Goal: Information Seeking & Learning: Learn about a topic

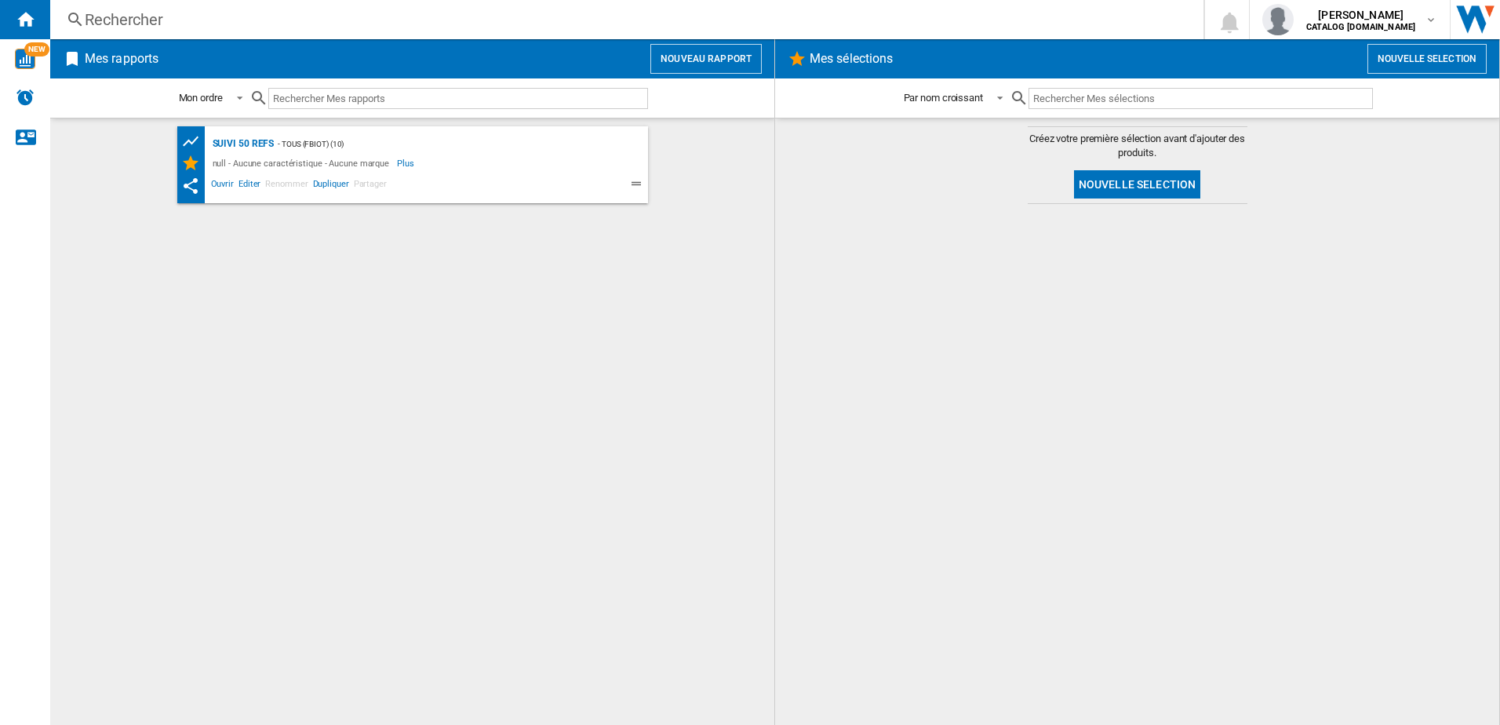
click at [186, 21] on div "Rechercher" at bounding box center [624, 20] width 1078 height 22
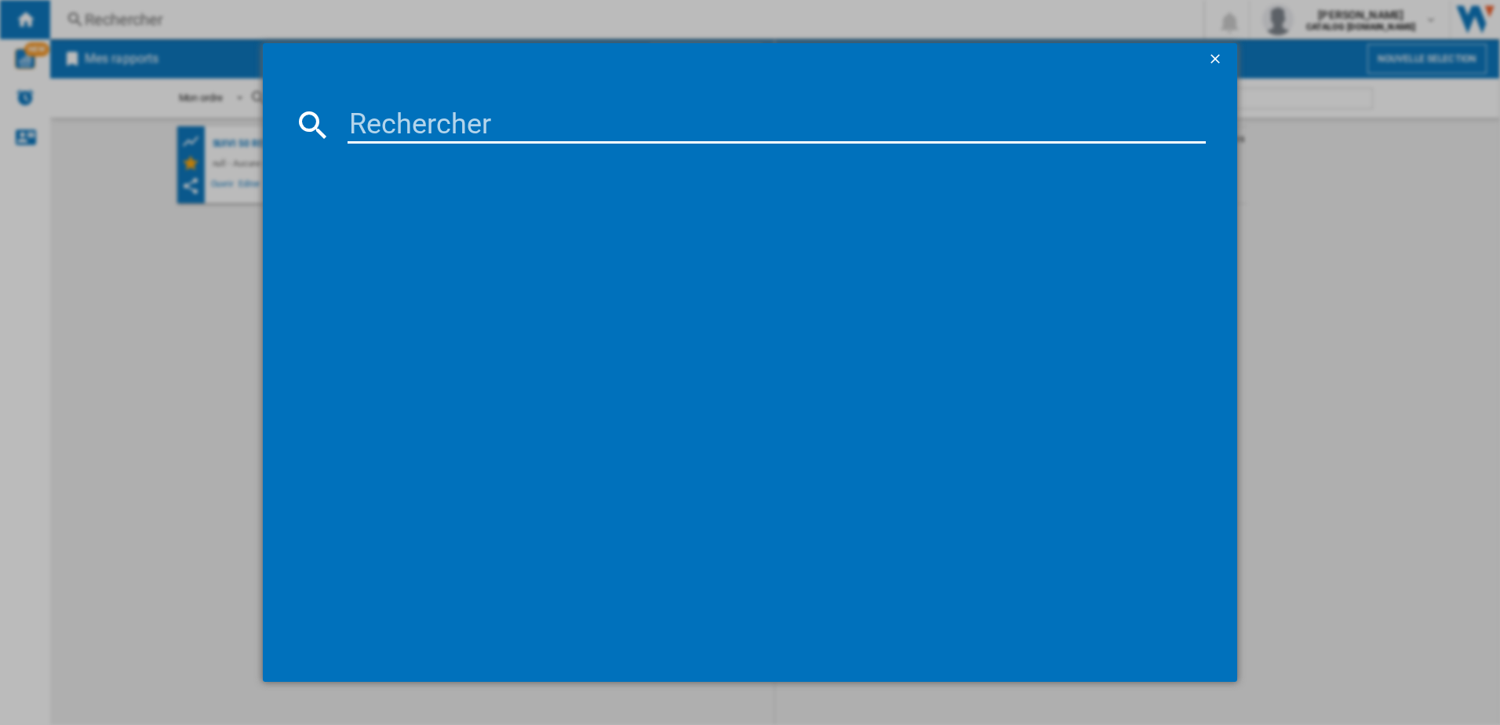
click at [375, 120] on input at bounding box center [777, 125] width 859 height 38
type input "Y"
type input "VERTUO POP"
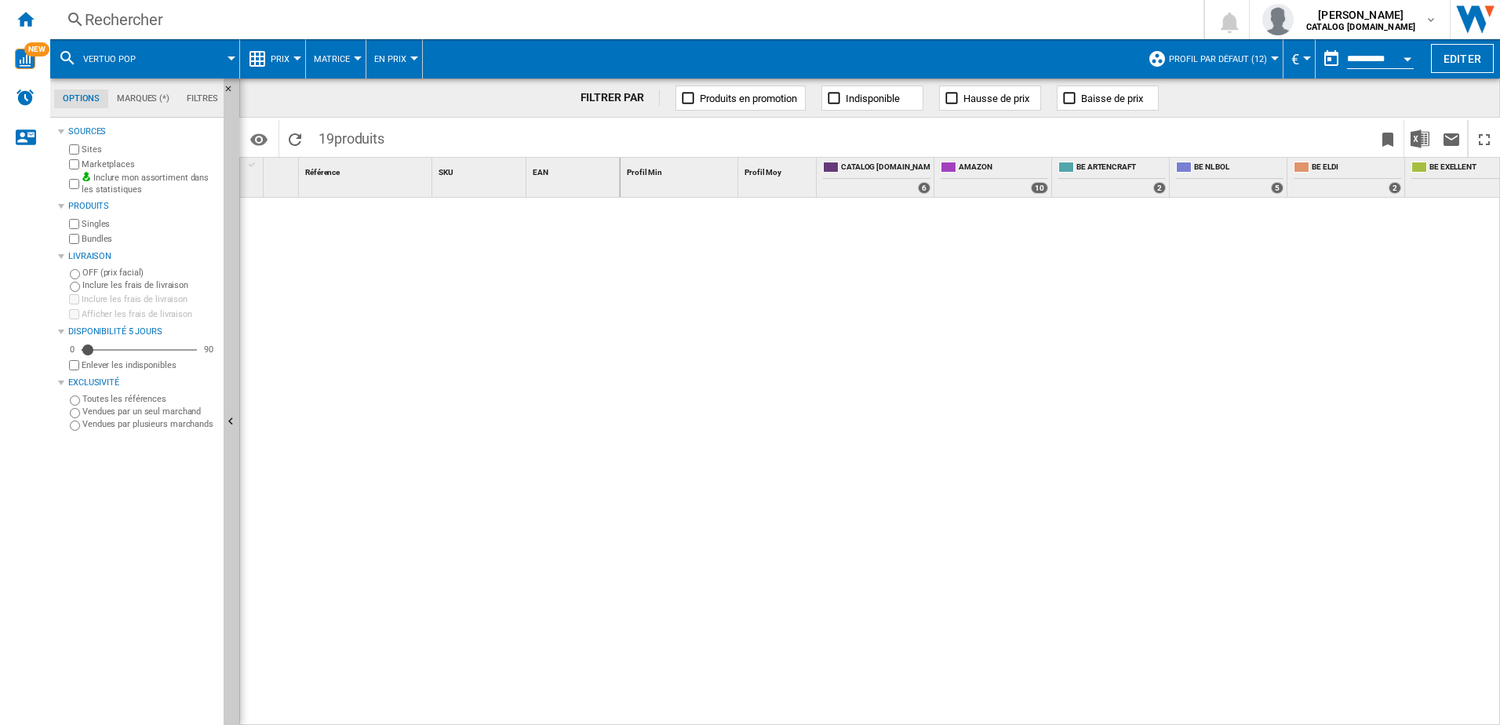
click at [291, 56] on button "Prix" at bounding box center [284, 58] width 27 height 39
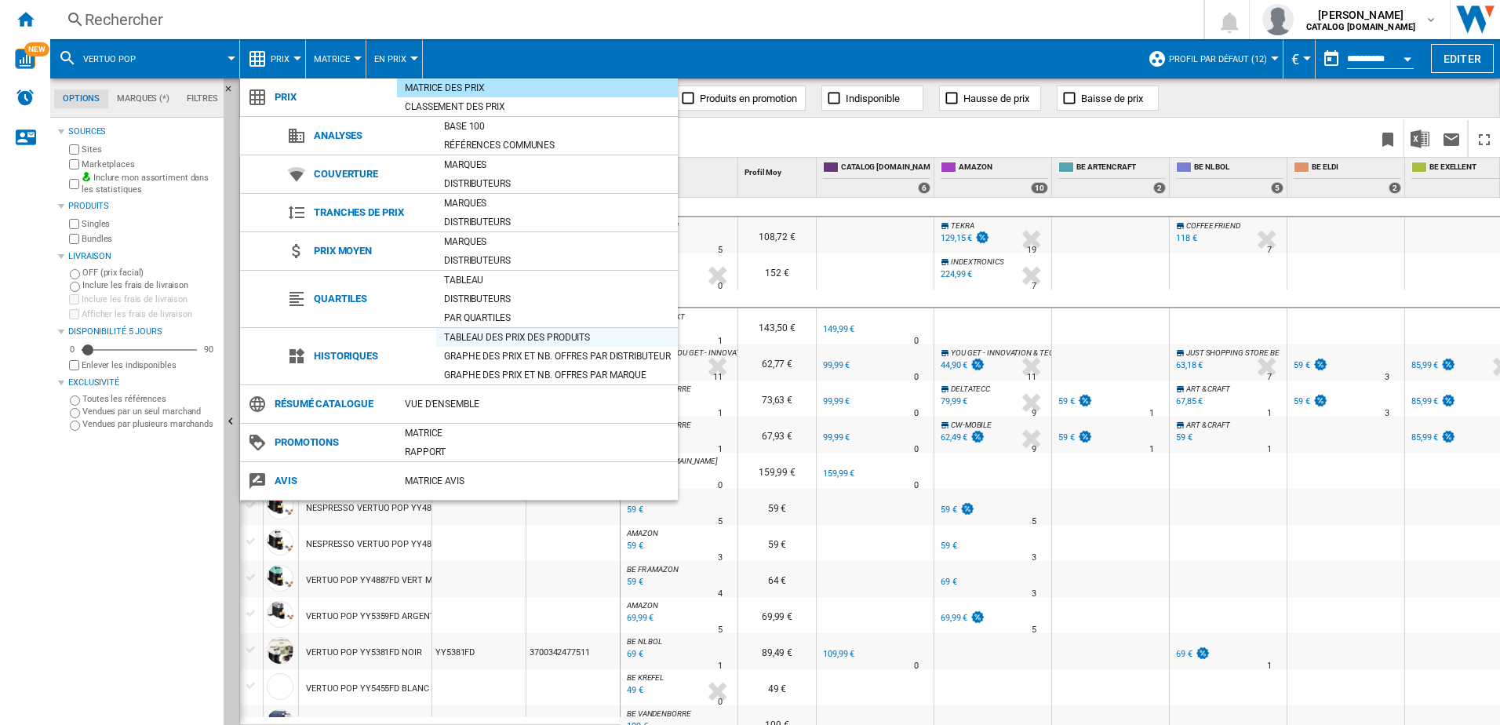
click at [508, 339] on div "Tableau des prix des produits" at bounding box center [557, 338] width 242 height 16
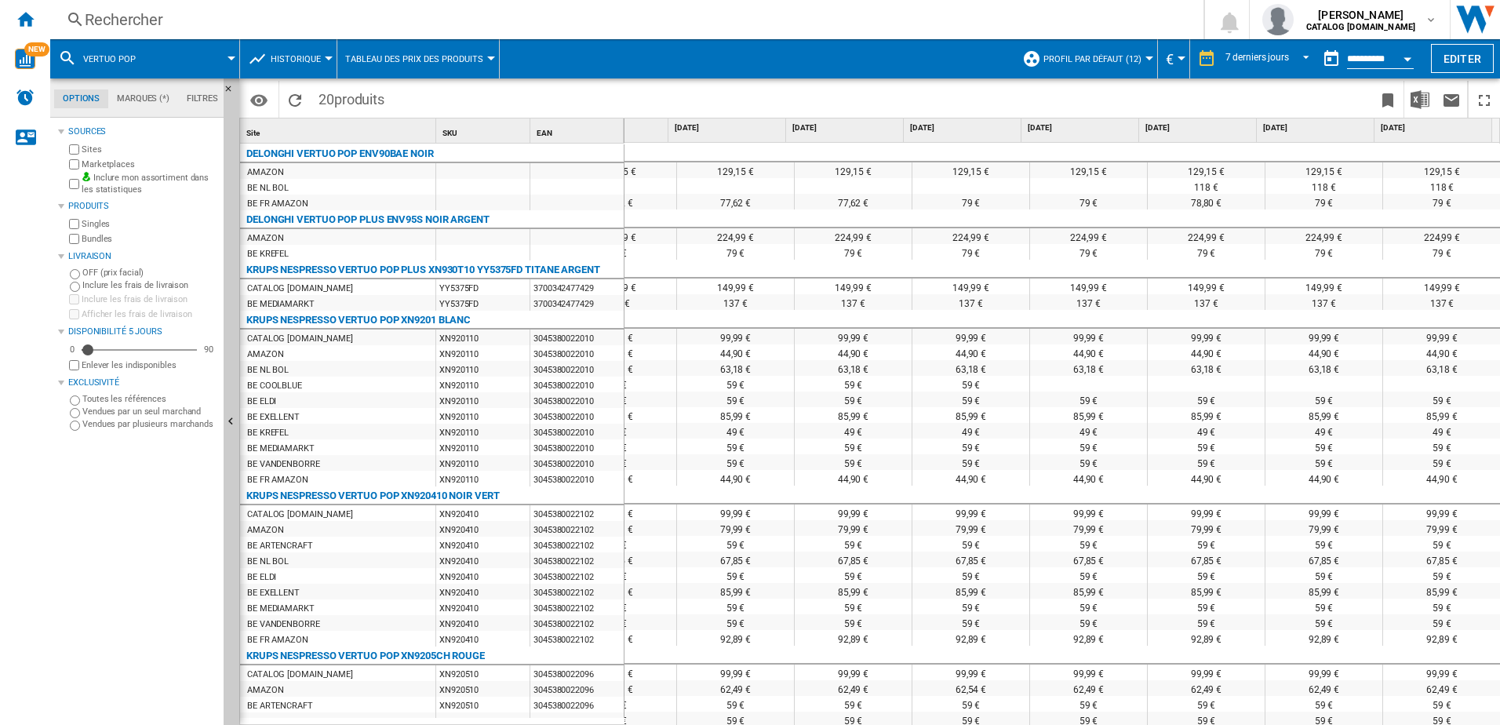
scroll to position [78, 0]
